Goal: Task Accomplishment & Management: Manage account settings

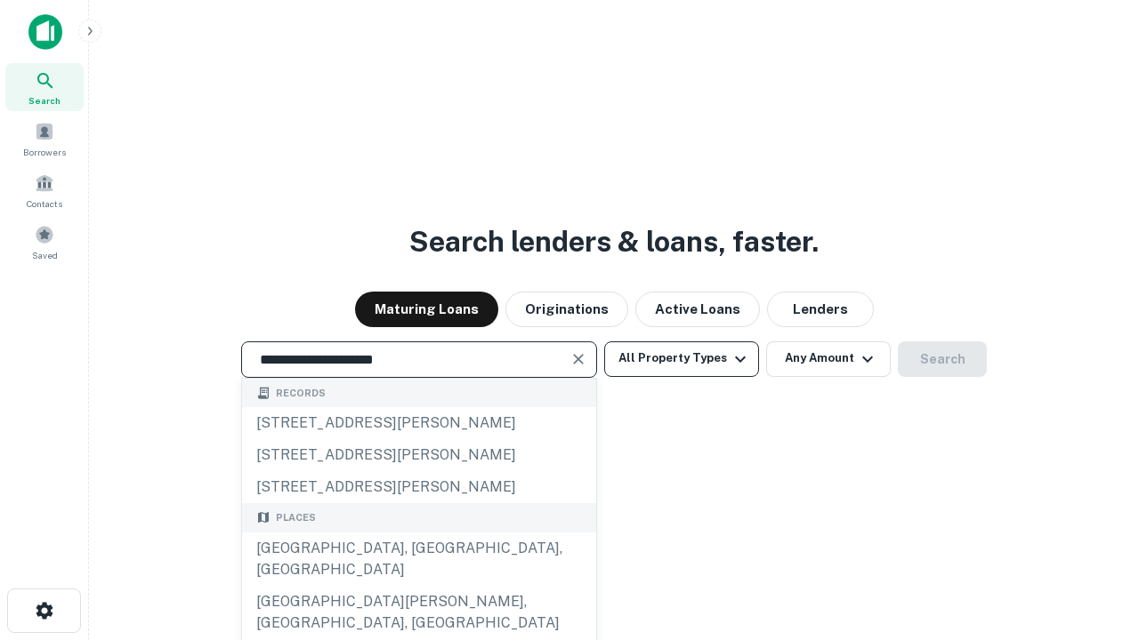
click at [418, 586] on div "Santa Monica, CA, USA" at bounding box center [419, 559] width 354 height 53
type input "**********"
click at [681, 358] on button "All Property Types" at bounding box center [681, 360] width 155 height 36
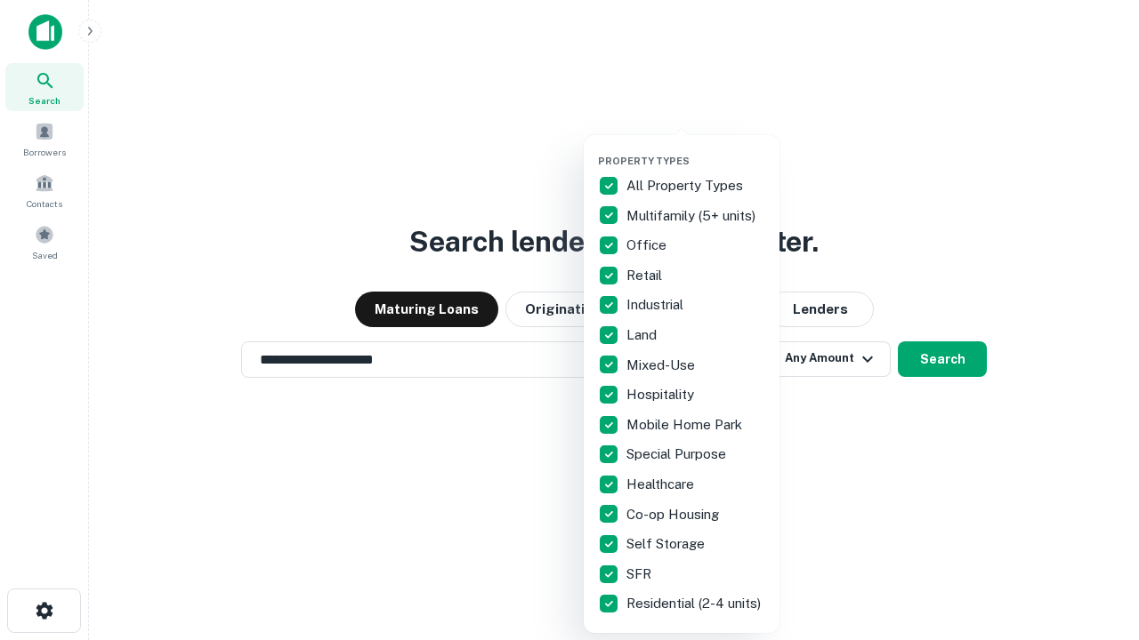
click at [696, 149] on button "button" at bounding box center [696, 149] width 196 height 1
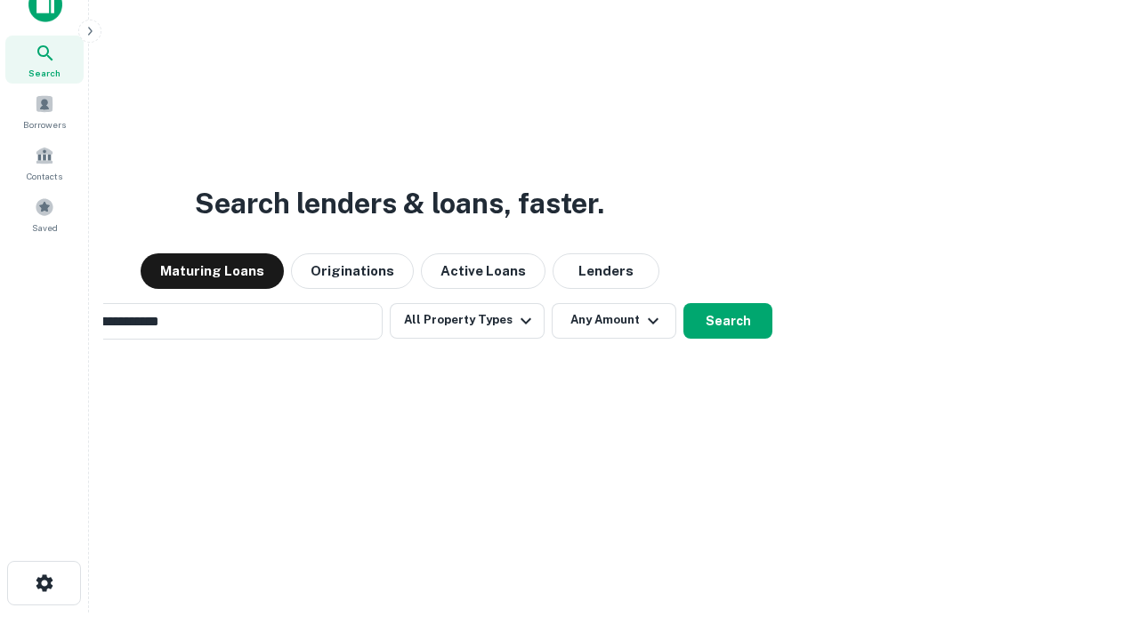
scroll to position [128, 503]
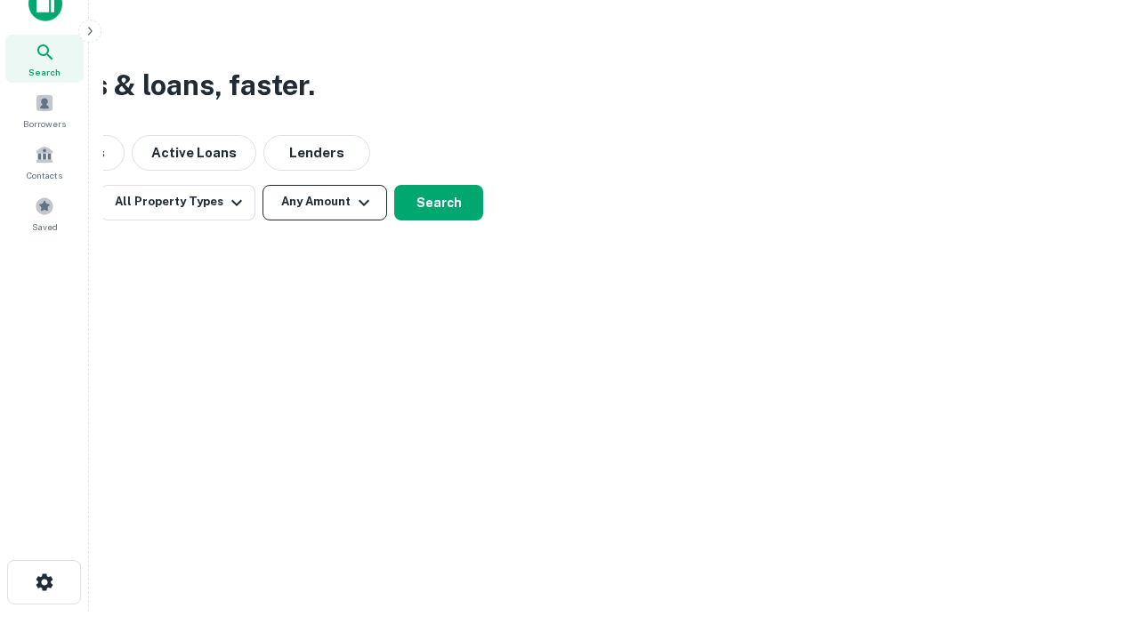
click at [325, 202] on button "Any Amount" at bounding box center [324, 203] width 125 height 36
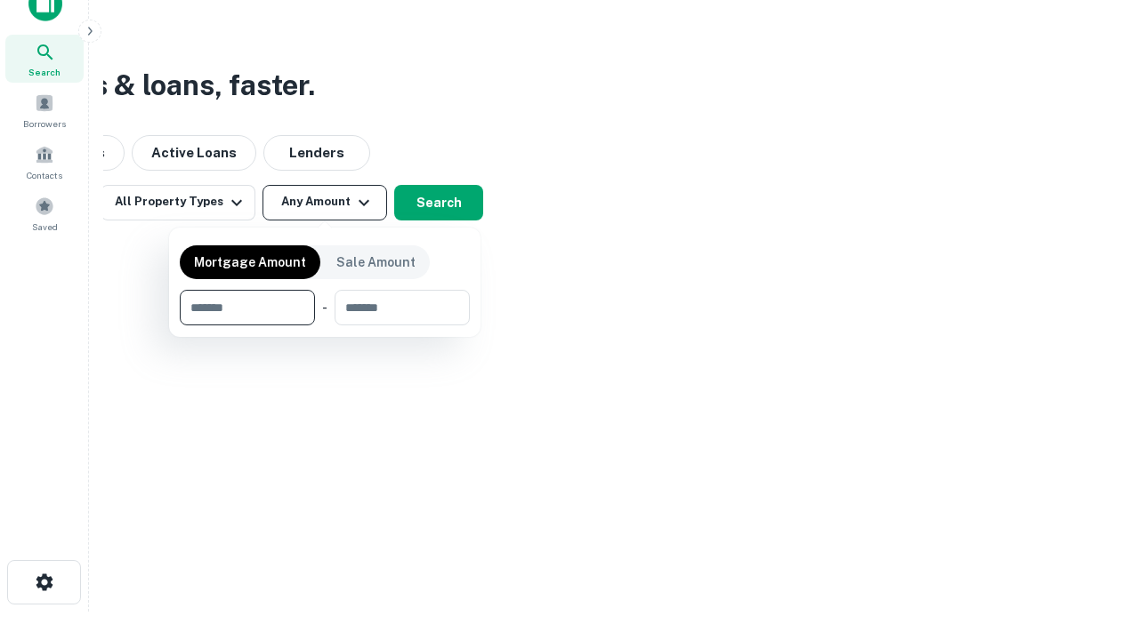
type input "*******"
click at [325, 326] on button "button" at bounding box center [325, 326] width 290 height 1
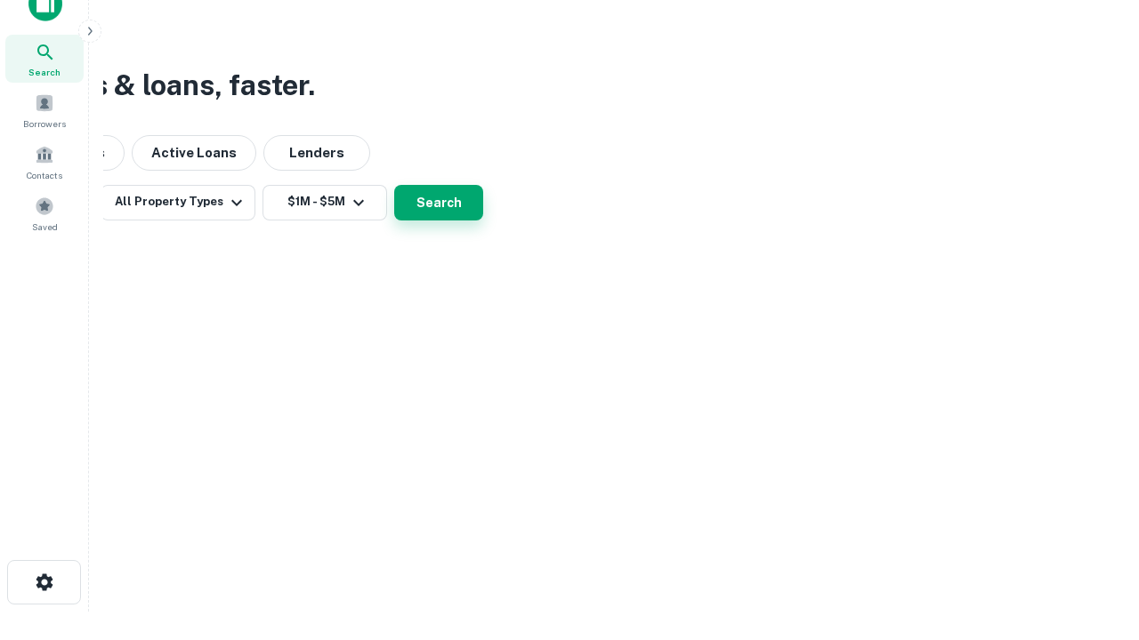
click at [483, 221] on button "Search" at bounding box center [438, 203] width 89 height 36
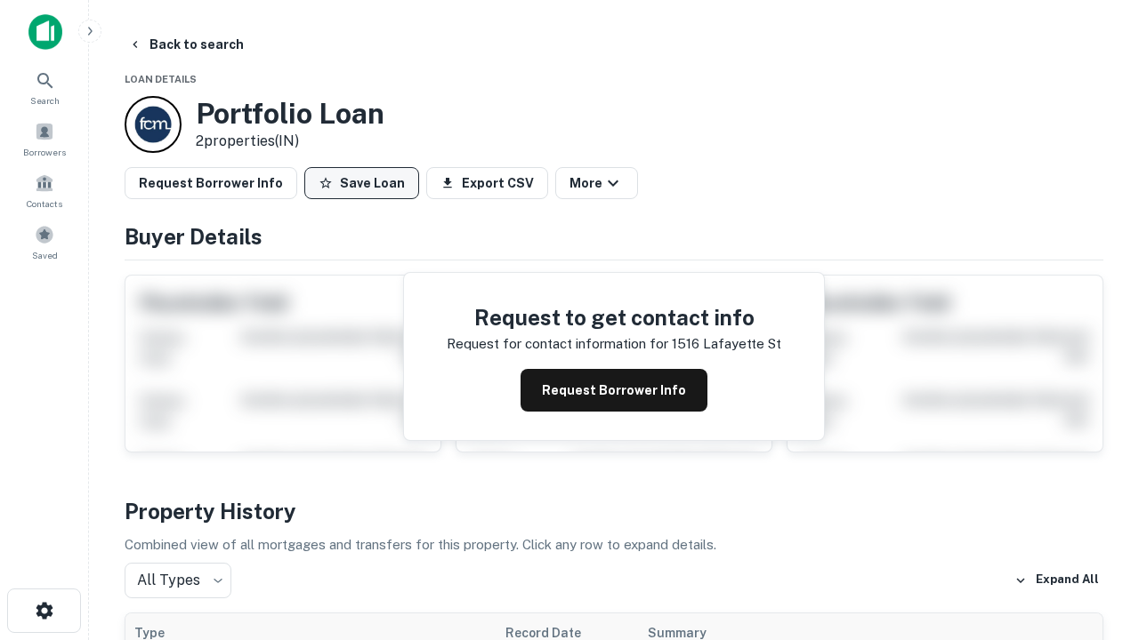
click at [361, 183] on button "Save Loan" at bounding box center [361, 183] width 115 height 32
click at [366, 183] on button "Loan Saved" at bounding box center [365, 183] width 123 height 32
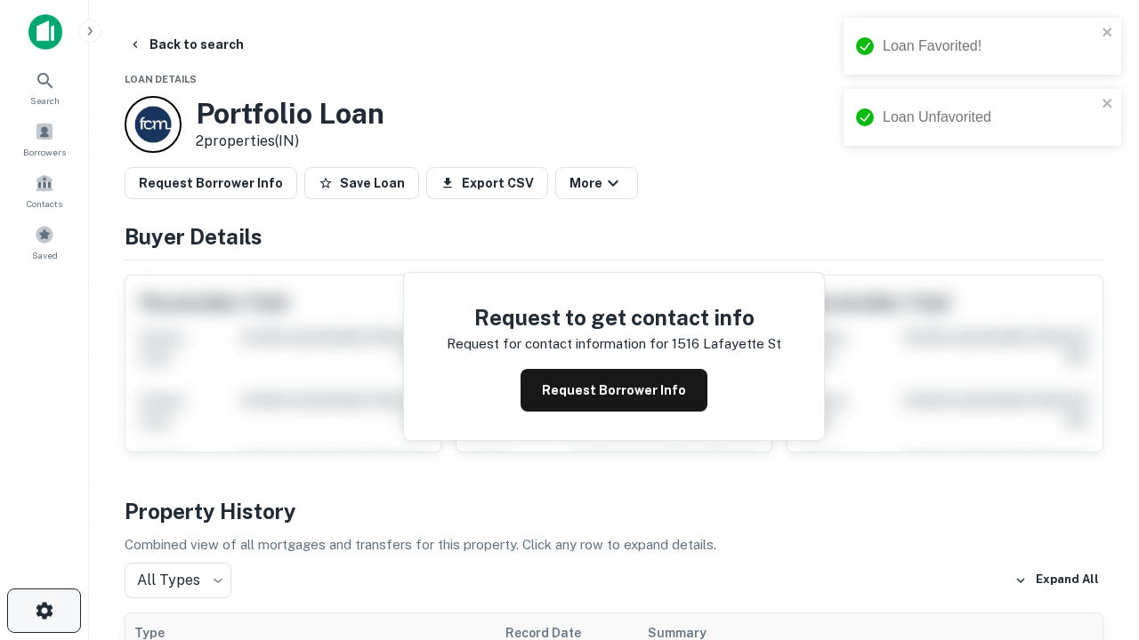
click at [44, 611] on icon "button" at bounding box center [44, 610] width 21 height 21
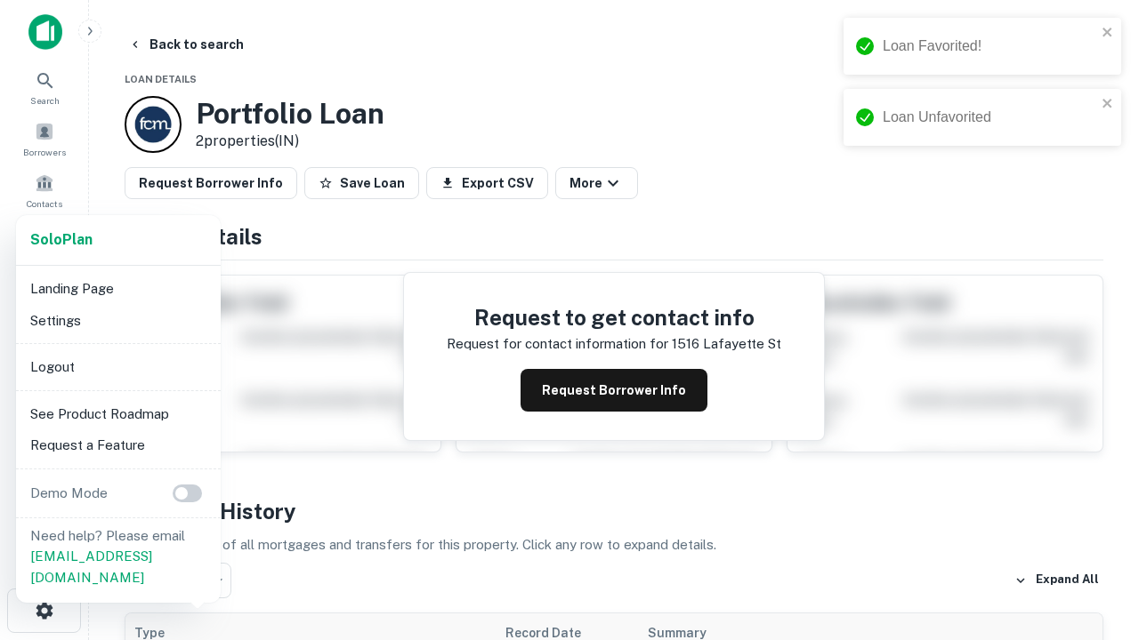
click at [117, 367] on li "Logout" at bounding box center [118, 367] width 190 height 32
